Goal: Entertainment & Leisure: Consume media (video, audio)

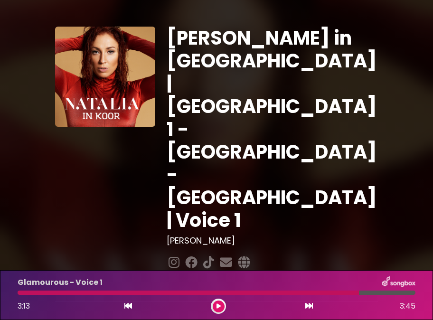
click at [216, 306] on button at bounding box center [219, 307] width 12 height 12
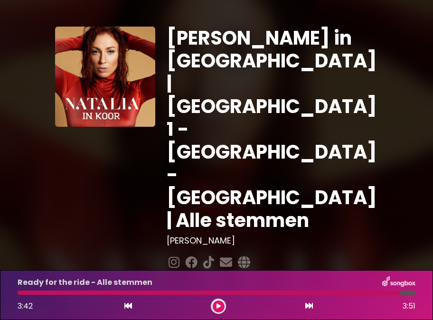
scroll to position [142, 0]
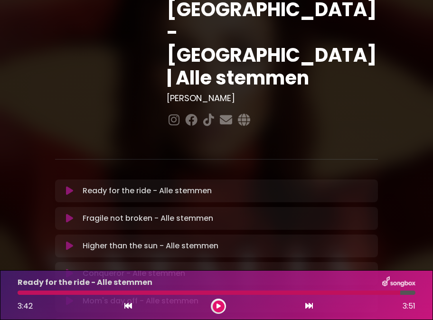
click at [120, 185] on p "Ready for the ride - Alle stemmen Loading Track..." at bounding box center [147, 190] width 129 height 11
click at [69, 186] on icon at bounding box center [69, 190] width 7 height 9
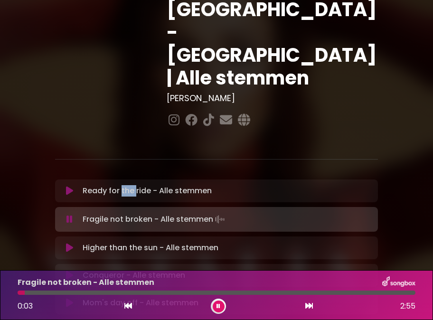
click at [65, 186] on button at bounding box center [70, 190] width 18 height 9
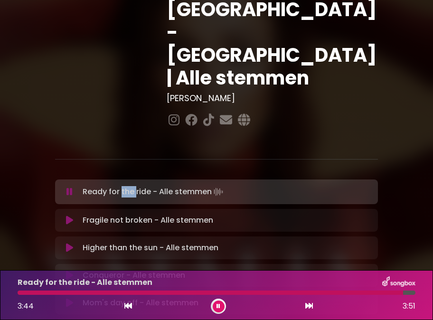
click at [67, 216] on icon at bounding box center [69, 220] width 7 height 9
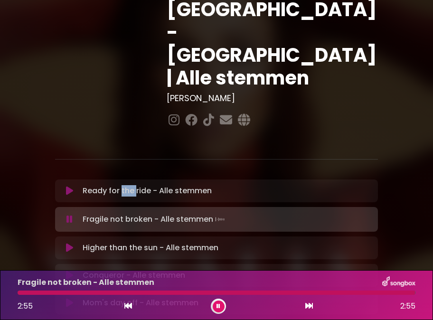
click at [67, 243] on icon at bounding box center [69, 247] width 7 height 9
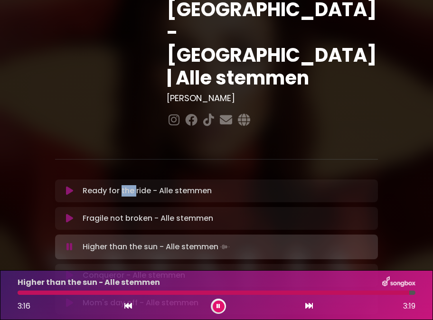
click at [67, 271] on icon at bounding box center [69, 275] width 7 height 9
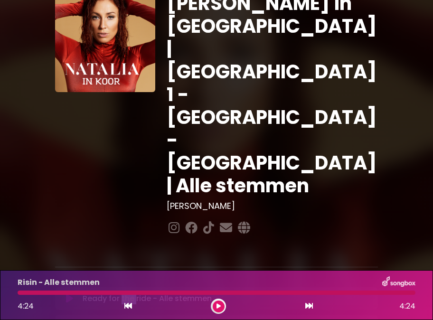
scroll to position [31, 0]
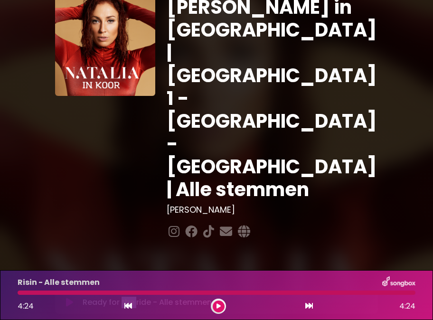
click at [66, 298] on button at bounding box center [70, 302] width 18 height 9
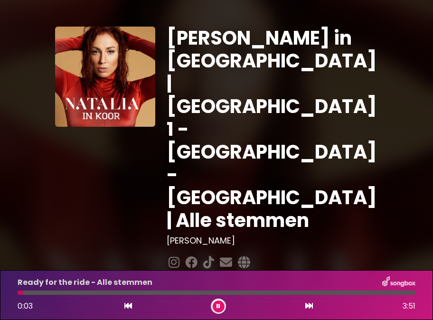
scroll to position [0, 0]
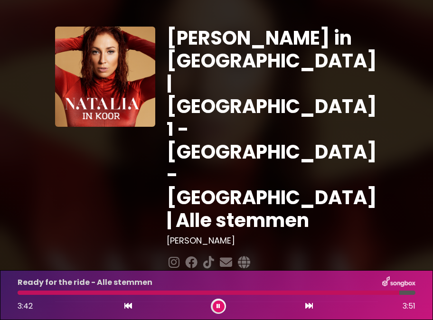
click at [220, 306] on button at bounding box center [219, 307] width 12 height 12
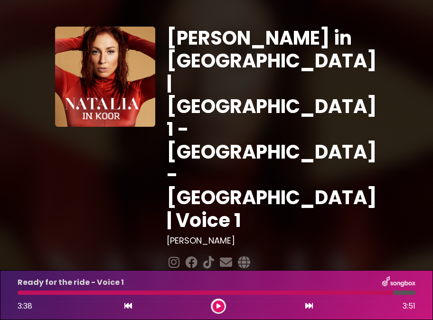
click at [127, 308] on icon at bounding box center [128, 306] width 8 height 8
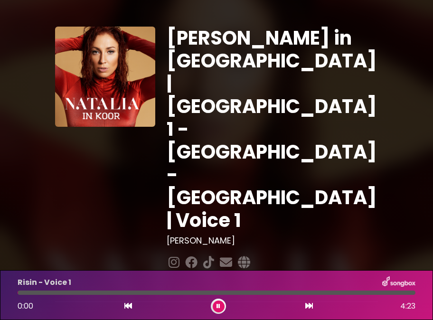
click at [308, 305] on icon at bounding box center [309, 306] width 8 height 8
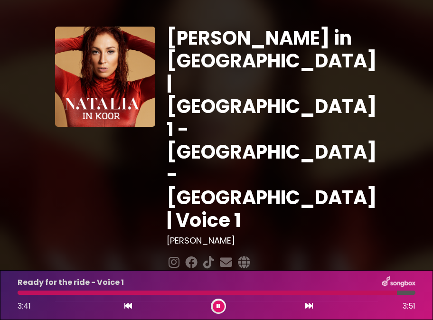
click at [216, 308] on icon at bounding box center [218, 306] width 4 height 6
